Goal: Navigation & Orientation: Find specific page/section

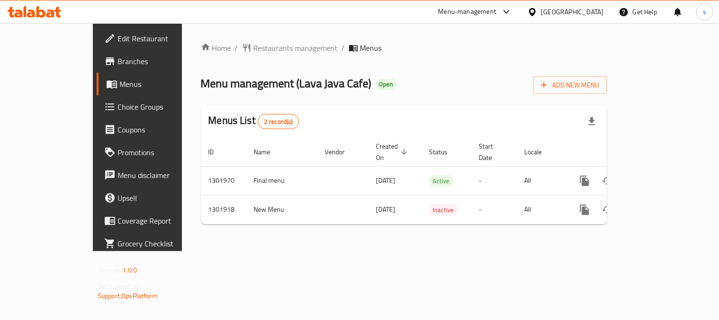
click at [234, 39] on div "Home / Restaurants management / Menus Menu management ( Lava Java Cafe ) Open A…" at bounding box center [404, 137] width 444 height 228
click at [254, 54] on span "Restaurants management" at bounding box center [296, 47] width 84 height 11
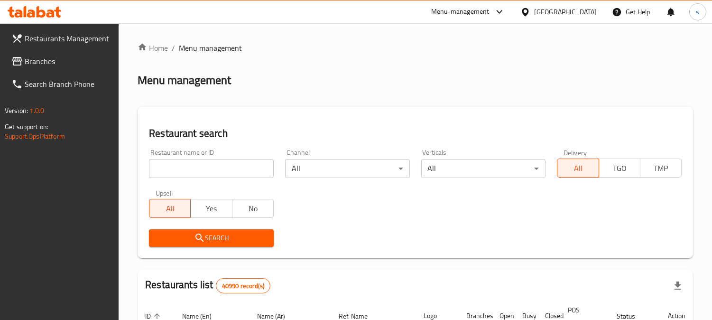
drag, startPoint x: 30, startPoint y: 58, endPoint x: 23, endPoint y: 65, distance: 9.7
click at [30, 58] on span "Branches" at bounding box center [68, 60] width 87 height 11
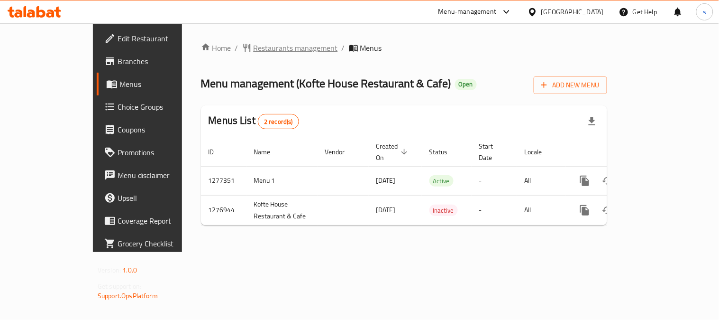
click at [254, 49] on span "Restaurants management" at bounding box center [296, 47] width 84 height 11
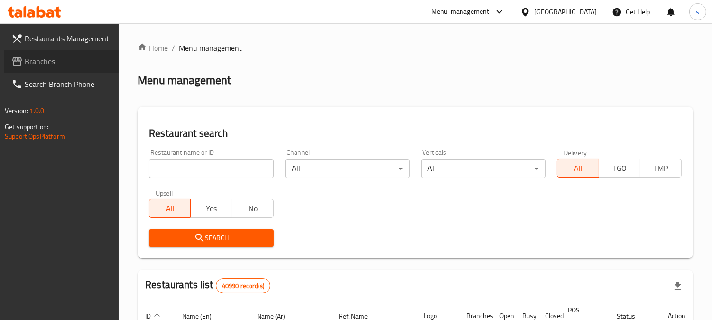
click at [36, 63] on span "Branches" at bounding box center [68, 60] width 87 height 11
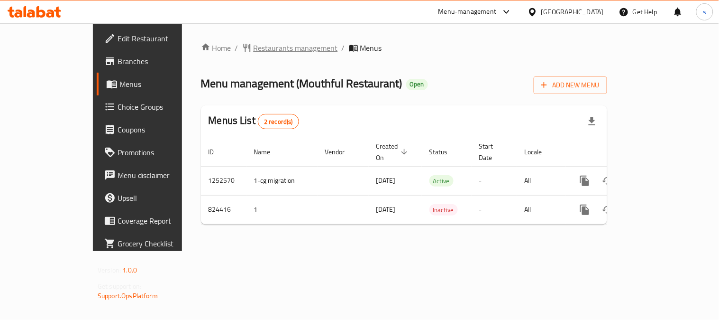
click at [254, 46] on span "Restaurants management" at bounding box center [296, 47] width 84 height 11
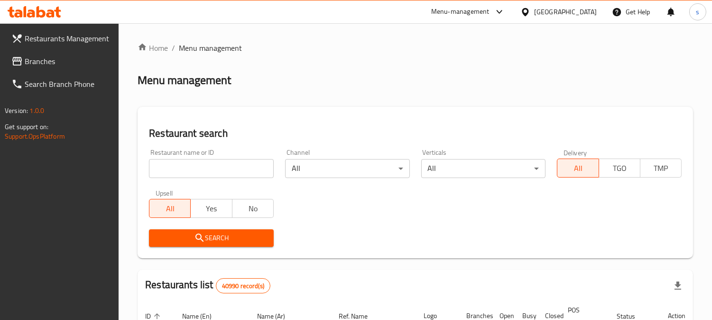
click at [35, 61] on span "Branches" at bounding box center [68, 60] width 87 height 11
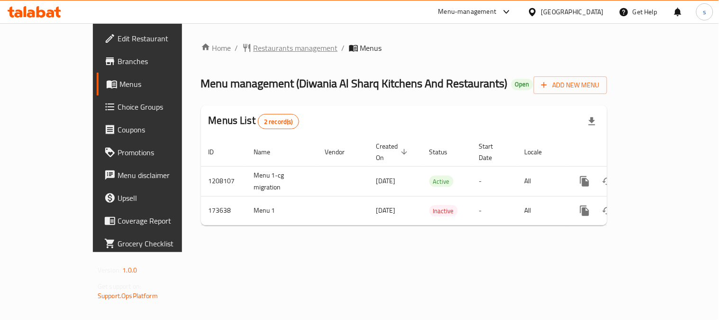
click at [254, 53] on span "Restaurants management" at bounding box center [296, 47] width 84 height 11
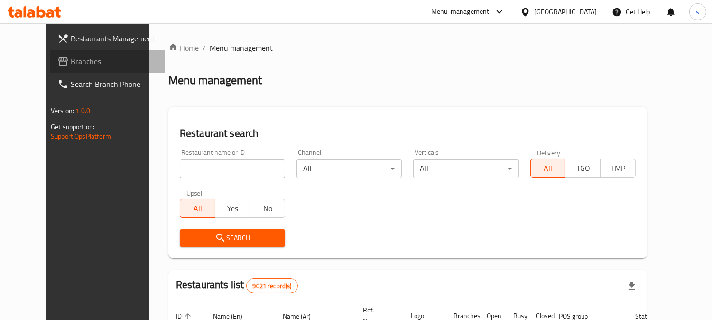
click at [71, 62] on span "Branches" at bounding box center [114, 60] width 87 height 11
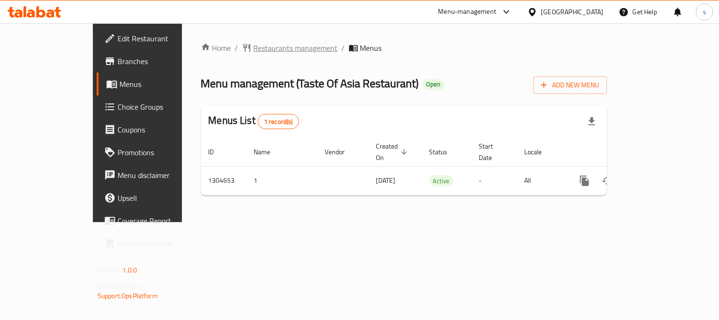
click at [254, 42] on span "Restaurants management" at bounding box center [296, 47] width 84 height 11
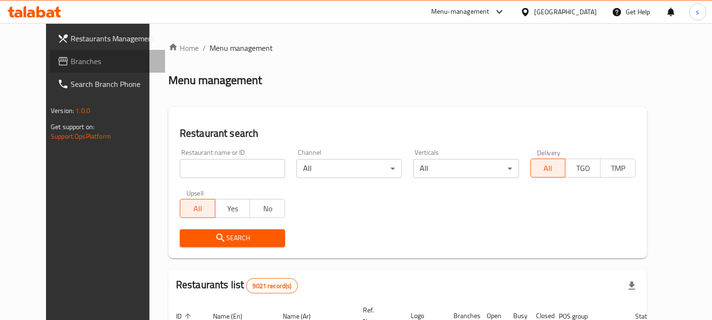
click at [71, 59] on span "Branches" at bounding box center [114, 60] width 87 height 11
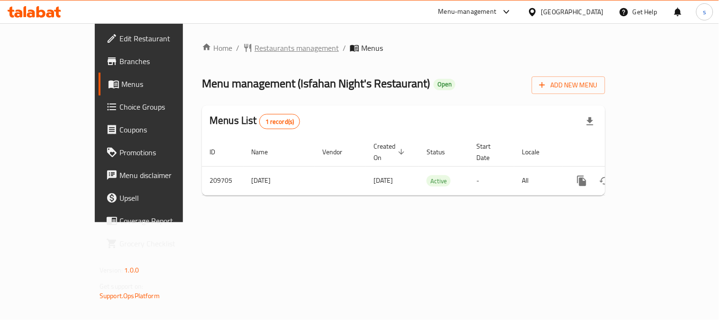
click at [255, 51] on span "Restaurants management" at bounding box center [297, 47] width 84 height 11
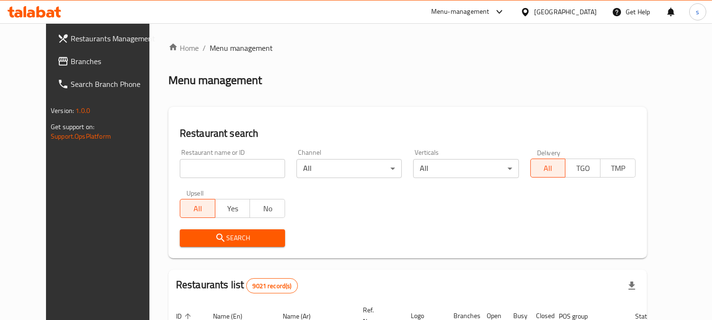
drag, startPoint x: 46, startPoint y: 66, endPoint x: 18, endPoint y: 77, distance: 29.8
click at [71, 66] on span "Branches" at bounding box center [114, 60] width 87 height 11
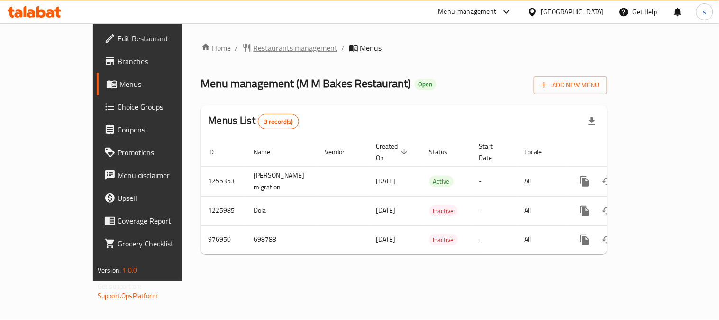
click at [254, 49] on span "Restaurants management" at bounding box center [296, 47] width 84 height 11
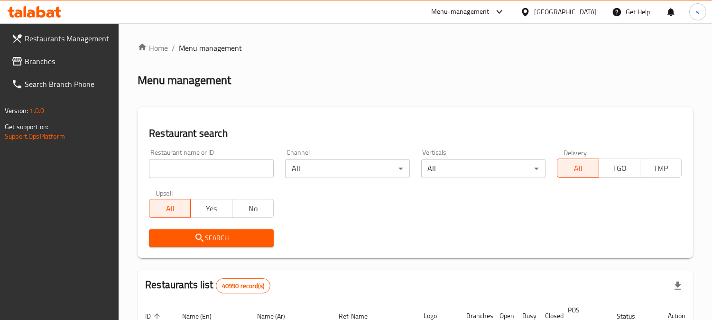
click at [55, 55] on span "Branches" at bounding box center [68, 60] width 87 height 11
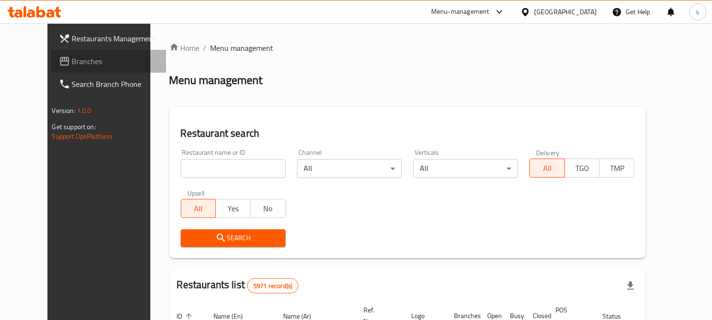
click at [72, 60] on span "Branches" at bounding box center [115, 60] width 87 height 11
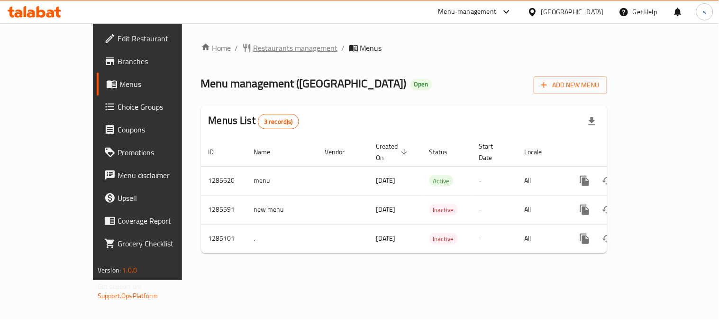
click at [254, 51] on span "Restaurants management" at bounding box center [296, 47] width 84 height 11
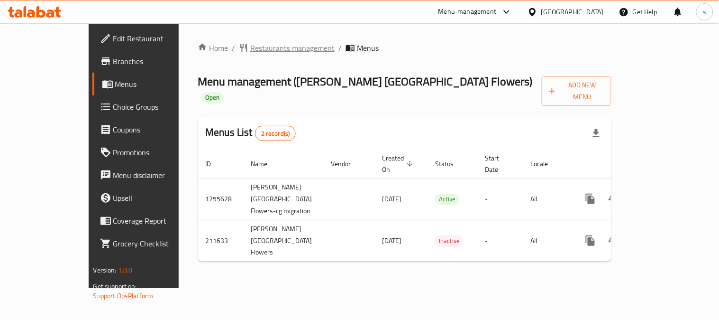
click at [258, 51] on span "Restaurants management" at bounding box center [292, 47] width 84 height 11
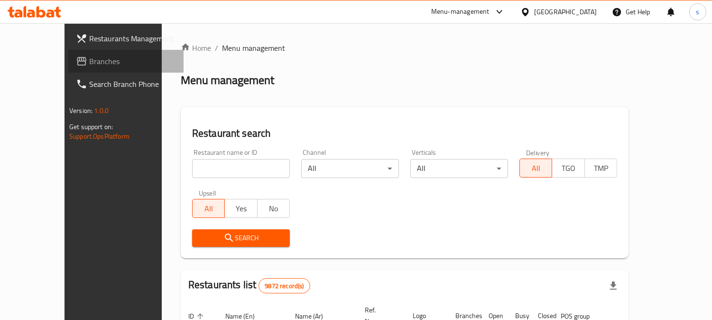
click at [89, 64] on span "Branches" at bounding box center [132, 60] width 87 height 11
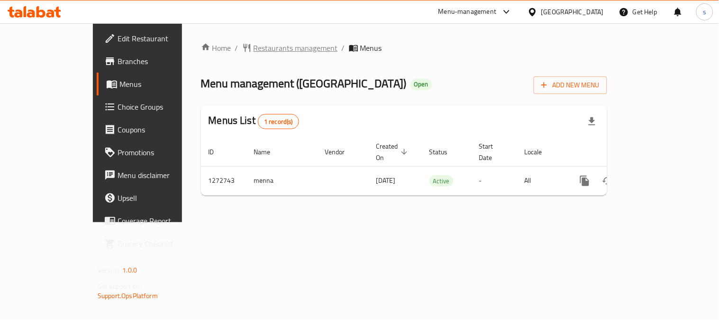
click at [254, 42] on span "Restaurants management" at bounding box center [296, 47] width 84 height 11
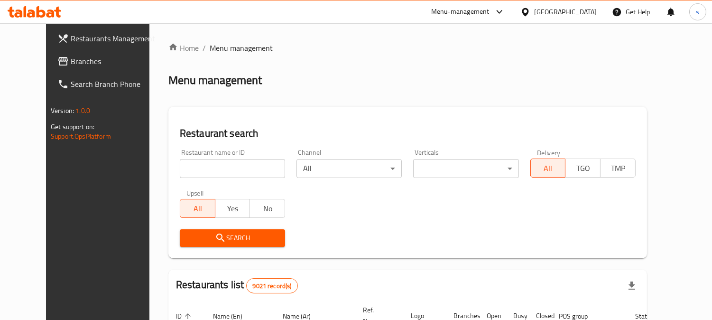
click at [50, 52] on link "Branches" at bounding box center [107, 61] width 115 height 23
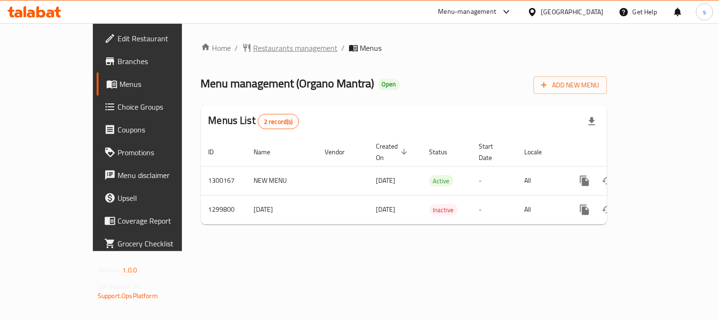
click at [255, 52] on span "Restaurants management" at bounding box center [296, 47] width 84 height 11
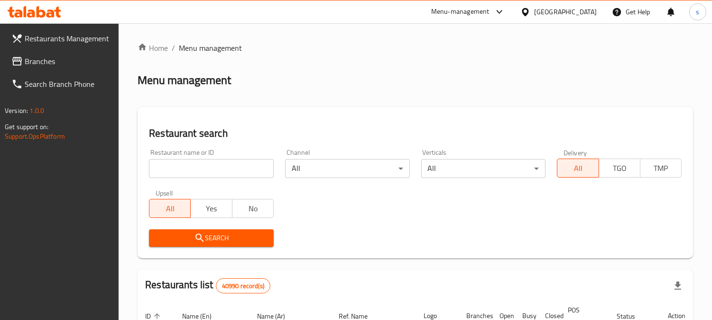
click at [67, 68] on link "Branches" at bounding box center [61, 61] width 115 height 23
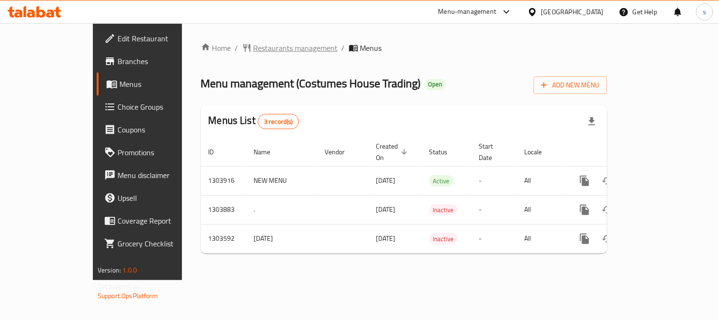
click at [254, 45] on span "Restaurants management" at bounding box center [296, 47] width 84 height 11
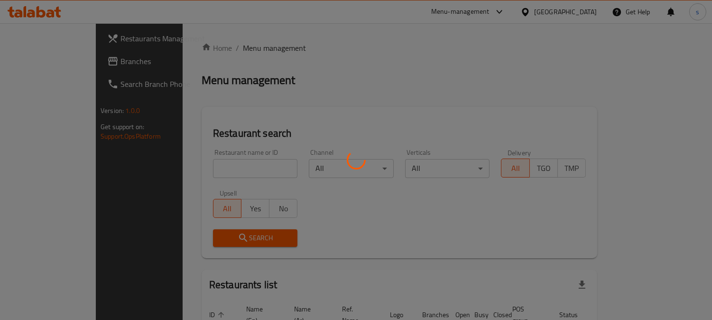
click at [55, 64] on div at bounding box center [356, 160] width 712 height 320
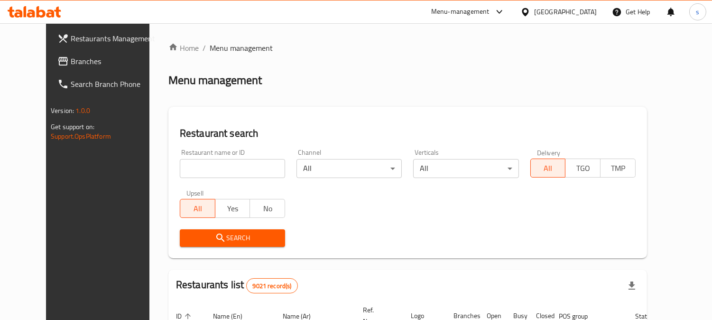
click at [71, 62] on span "Branches" at bounding box center [114, 60] width 87 height 11
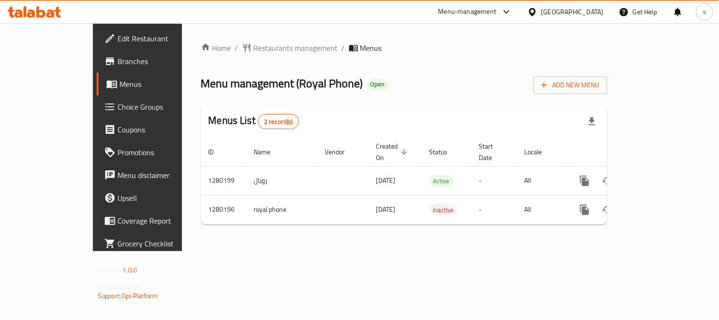
click at [223, 56] on div "Home / Restaurants management / Menus Menu management ( Royal Phone ) Open Add …" at bounding box center [404, 137] width 406 height 190
click at [254, 53] on span "Restaurants management" at bounding box center [296, 47] width 84 height 11
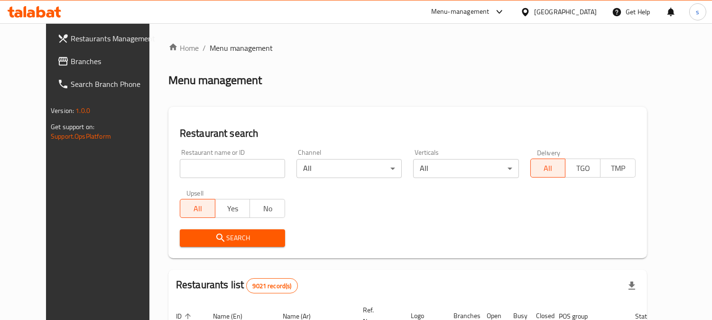
click at [71, 63] on span "Branches" at bounding box center [114, 60] width 87 height 11
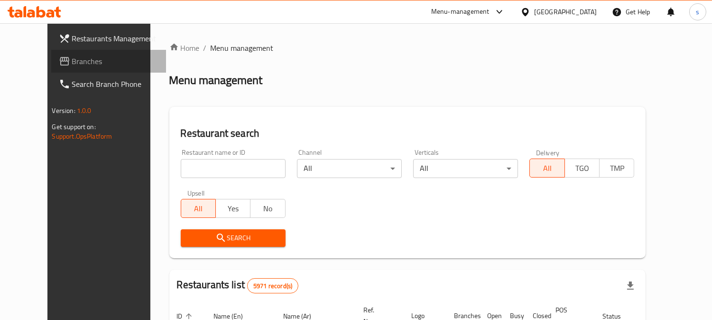
click at [53, 69] on link "Branches" at bounding box center [108, 61] width 115 height 23
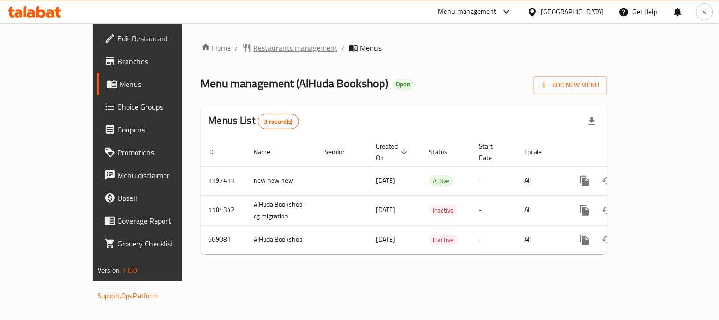
click at [254, 48] on span "Restaurants management" at bounding box center [296, 47] width 84 height 11
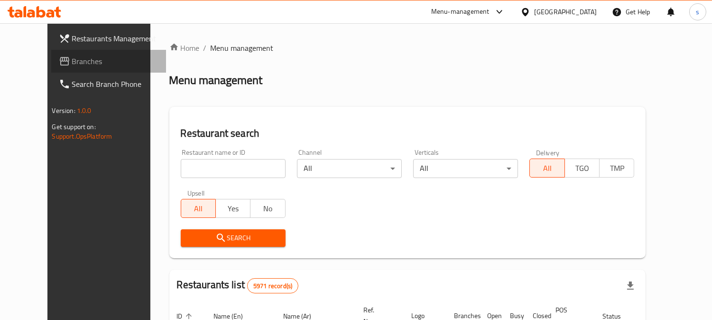
click at [72, 60] on span "Branches" at bounding box center [115, 60] width 87 height 11
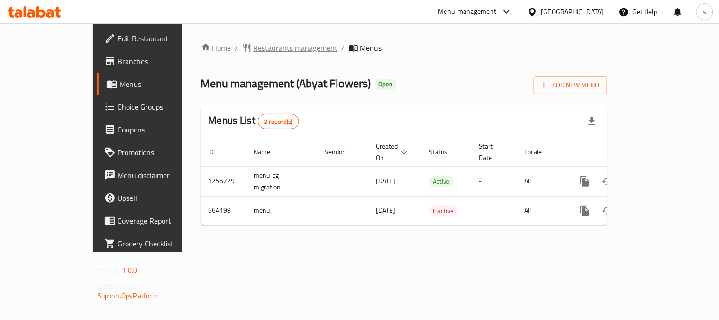
click at [254, 44] on span "Restaurants management" at bounding box center [296, 47] width 84 height 11
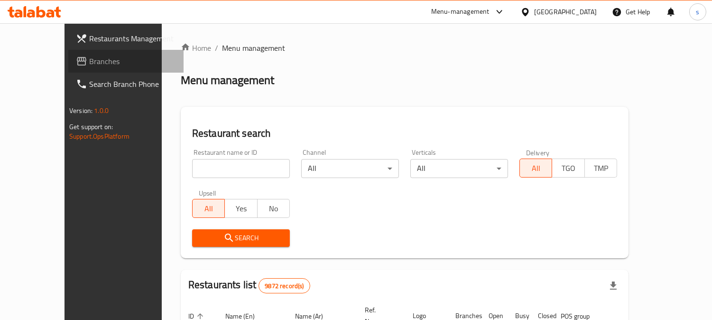
click at [89, 64] on span "Branches" at bounding box center [132, 60] width 87 height 11
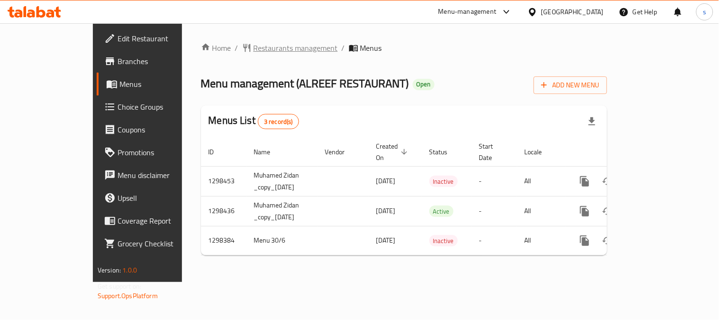
click at [257, 53] on span "Restaurants management" at bounding box center [296, 47] width 84 height 11
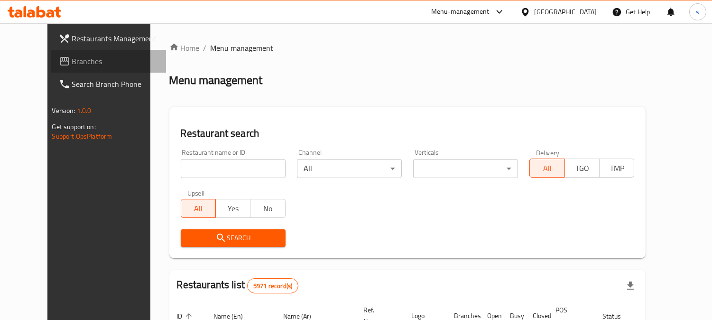
click at [72, 62] on span "Branches" at bounding box center [115, 60] width 87 height 11
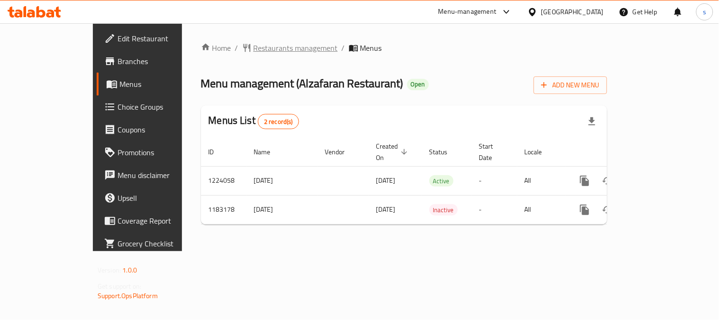
click at [256, 48] on span "Restaurants management" at bounding box center [296, 47] width 84 height 11
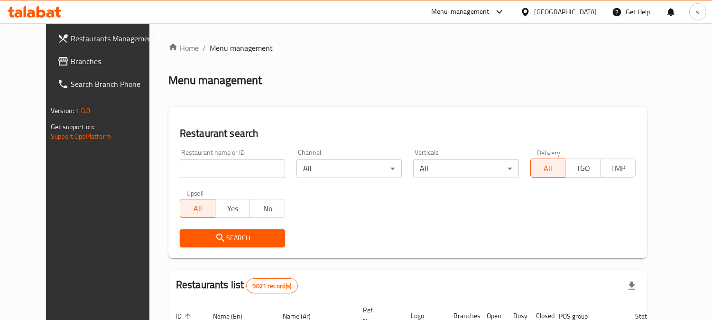
drag, startPoint x: 43, startPoint y: 68, endPoint x: 28, endPoint y: 77, distance: 16.8
click at [50, 68] on link "Branches" at bounding box center [107, 61] width 115 height 23
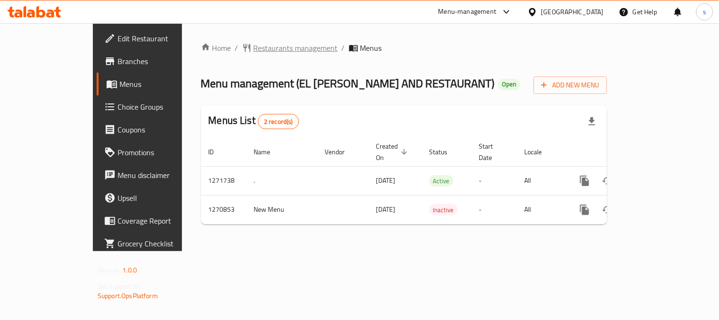
click at [254, 46] on span "Restaurants management" at bounding box center [296, 47] width 84 height 11
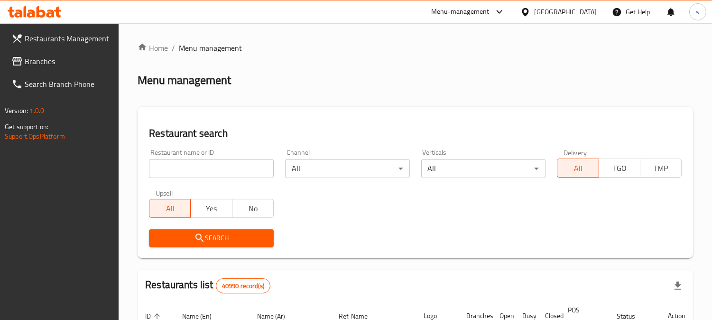
click at [51, 64] on span "Branches" at bounding box center [68, 60] width 87 height 11
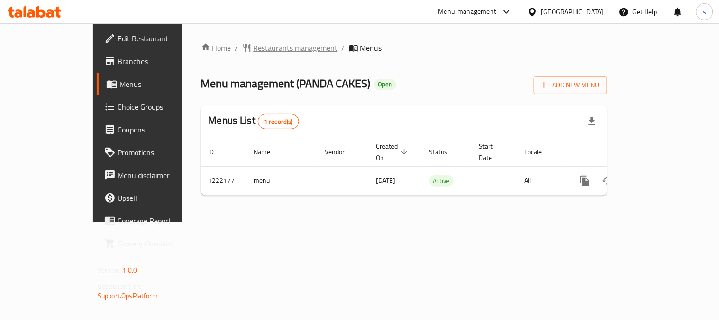
click at [256, 43] on span "Restaurants management" at bounding box center [296, 47] width 84 height 11
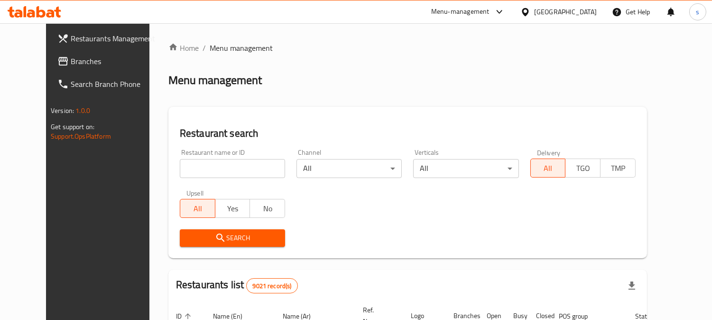
click at [58, 69] on link "Branches" at bounding box center [107, 61] width 115 height 23
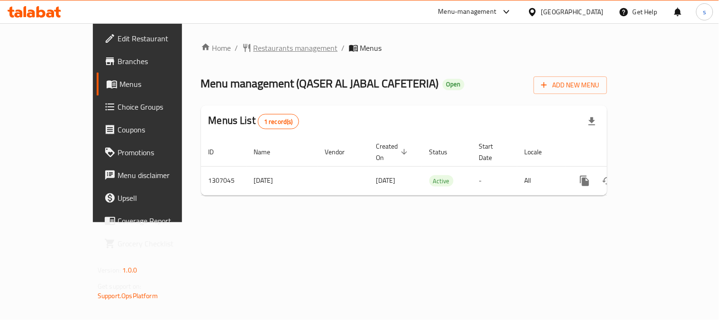
click at [254, 50] on span "Restaurants management" at bounding box center [296, 47] width 84 height 11
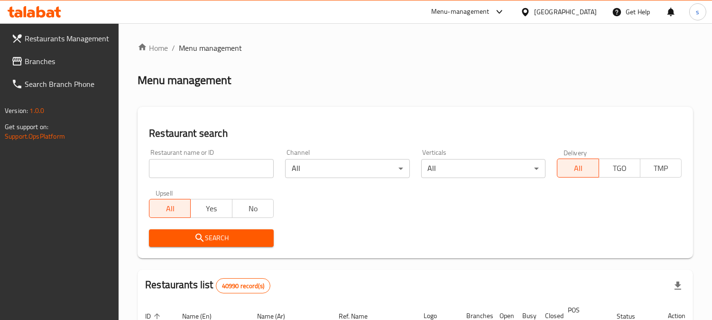
click at [42, 60] on span "Branches" at bounding box center [68, 60] width 87 height 11
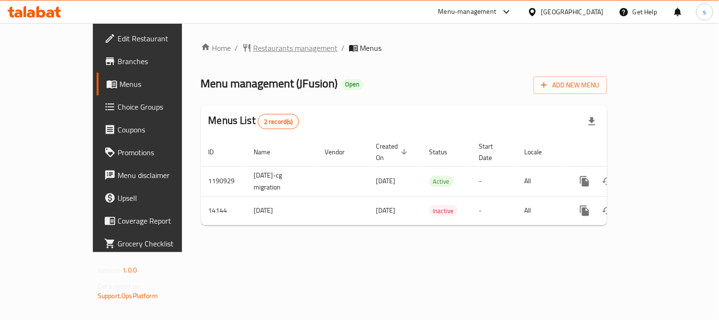
click at [254, 49] on span "Restaurants management" at bounding box center [296, 47] width 84 height 11
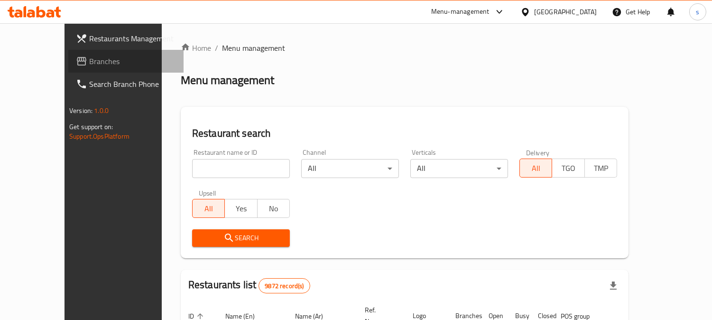
click at [89, 62] on span "Branches" at bounding box center [132, 60] width 87 height 11
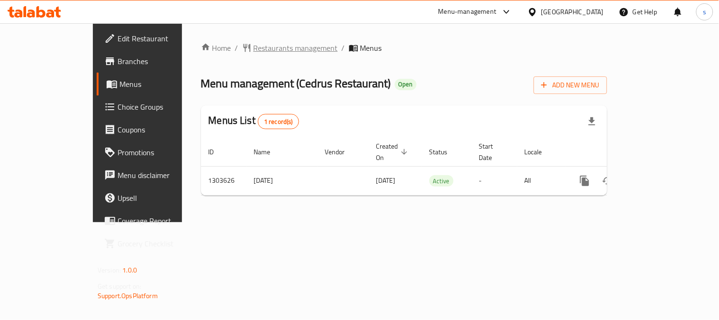
click at [254, 42] on span "Restaurants management" at bounding box center [296, 47] width 84 height 11
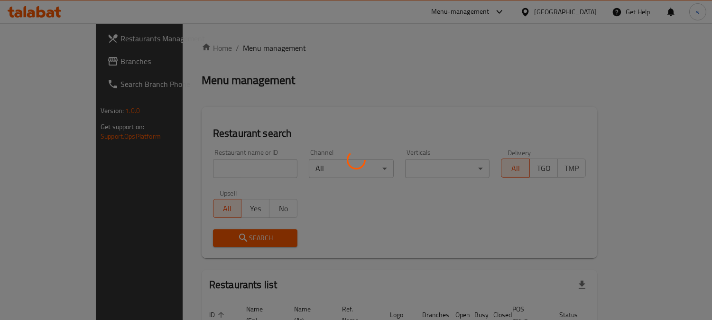
click at [37, 63] on div at bounding box center [356, 160] width 712 height 320
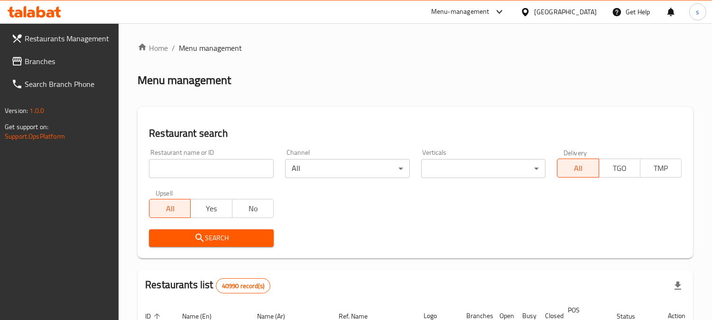
click at [48, 60] on span "Branches" at bounding box center [68, 60] width 87 height 11
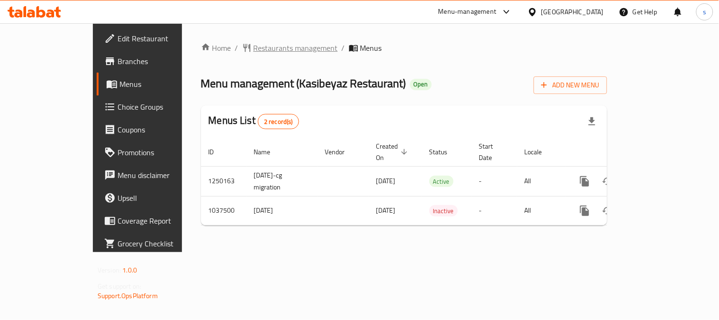
click at [257, 45] on span "Restaurants management" at bounding box center [296, 47] width 84 height 11
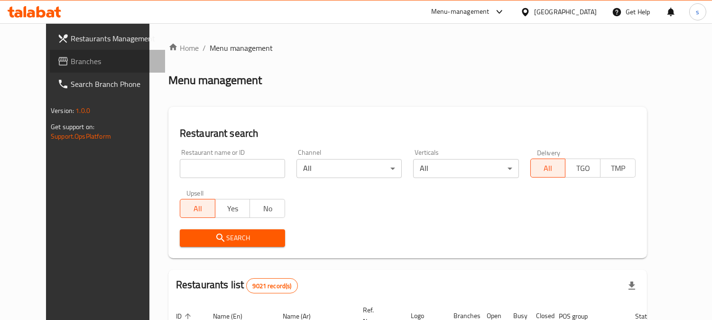
click at [71, 60] on span "Branches" at bounding box center [114, 60] width 87 height 11
